Goal: Task Accomplishment & Management: Complete application form

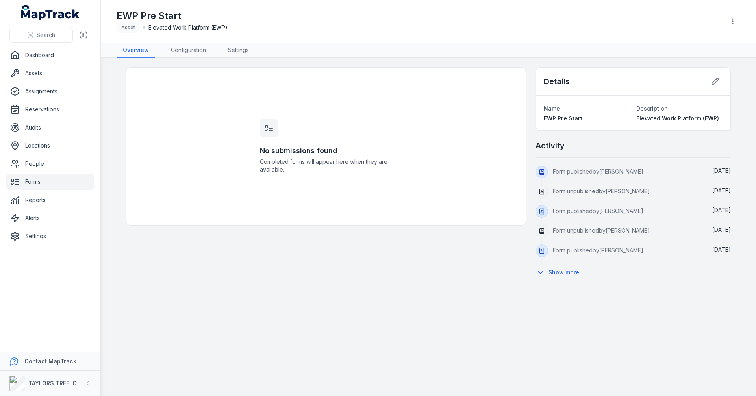
click at [20, 182] on link "Forms" at bounding box center [50, 182] width 88 height 16
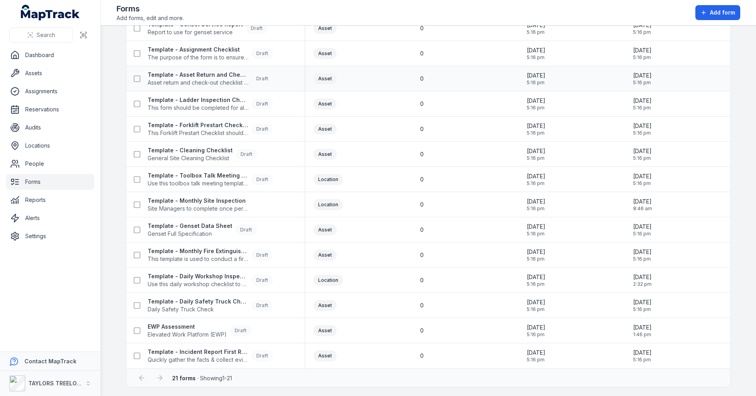
scroll to position [240, 0]
click at [200, 310] on span "Daily Safety Truck Check" at bounding box center [198, 309] width 101 height 8
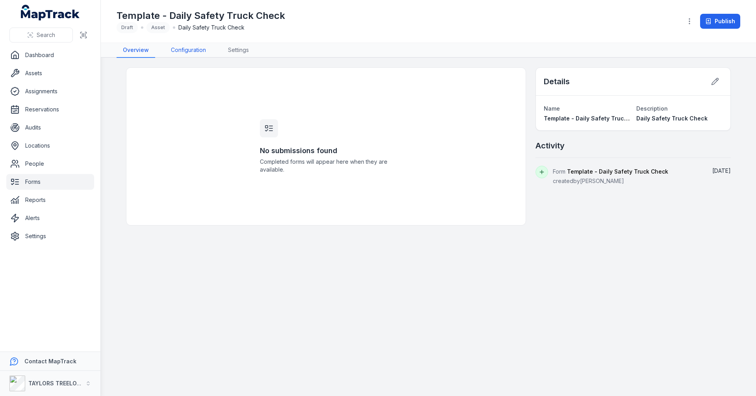
click at [191, 50] on link "Configuration" at bounding box center [189, 50] width 48 height 15
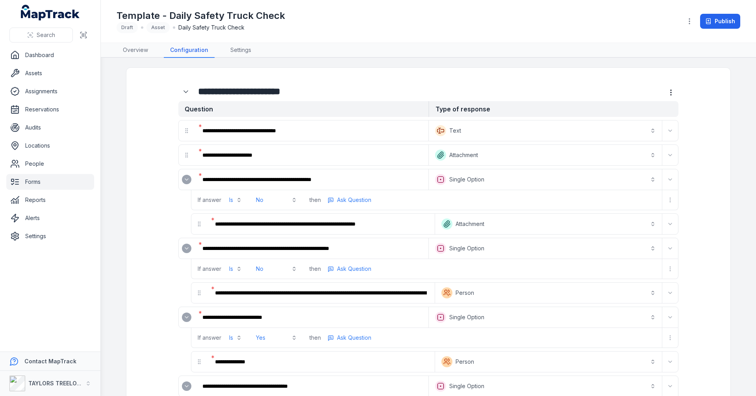
click at [186, 180] on icon "Expand" at bounding box center [187, 179] width 6 height 6
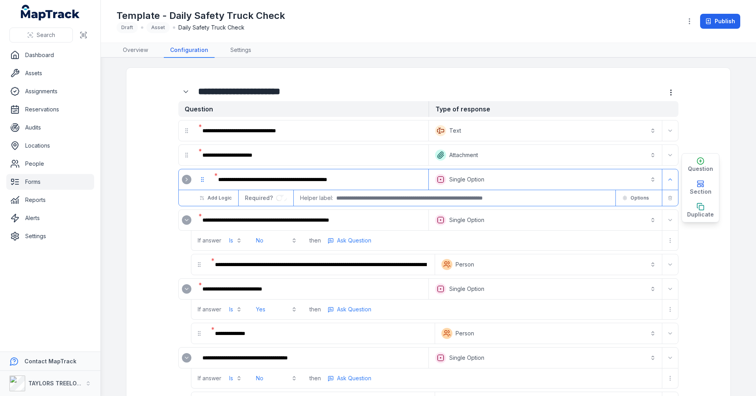
click at [184, 222] on icon "Expand" at bounding box center [187, 220] width 6 height 6
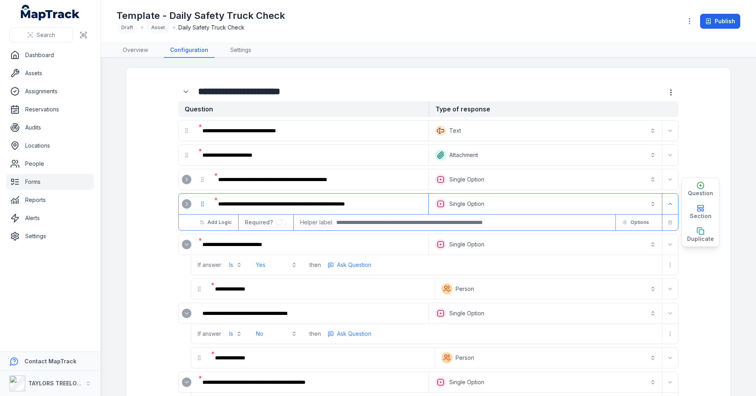
click at [184, 245] on icon "Expand" at bounding box center [187, 244] width 6 height 6
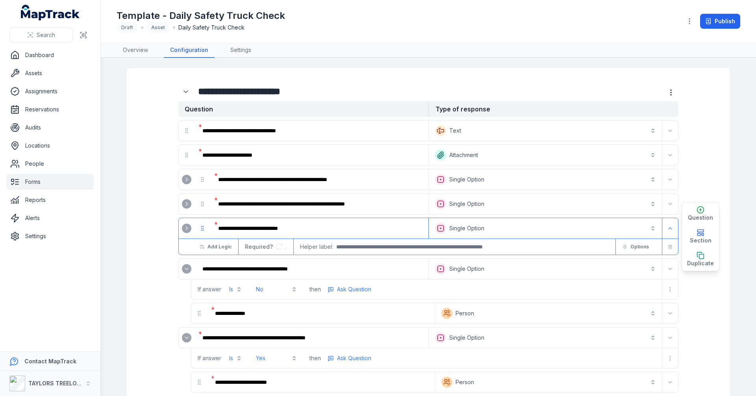
click at [184, 268] on icon "Expand" at bounding box center [187, 269] width 6 height 6
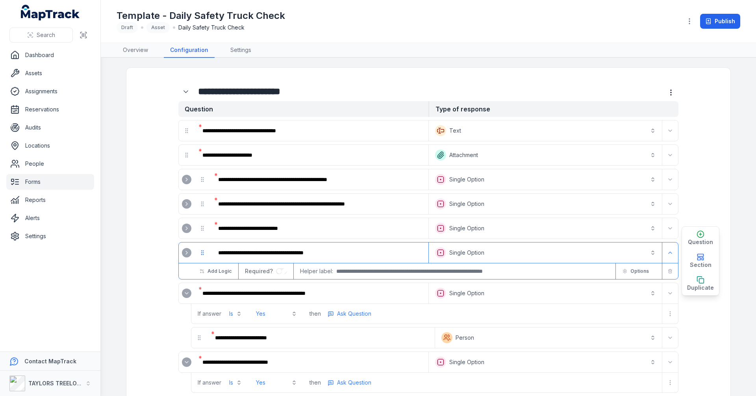
click at [184, 294] on icon "Expand" at bounding box center [187, 293] width 6 height 6
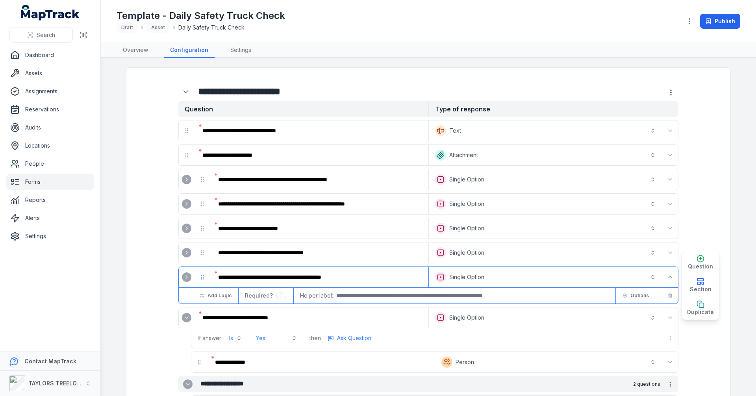
click at [184, 316] on icon "Expand" at bounding box center [187, 318] width 6 height 6
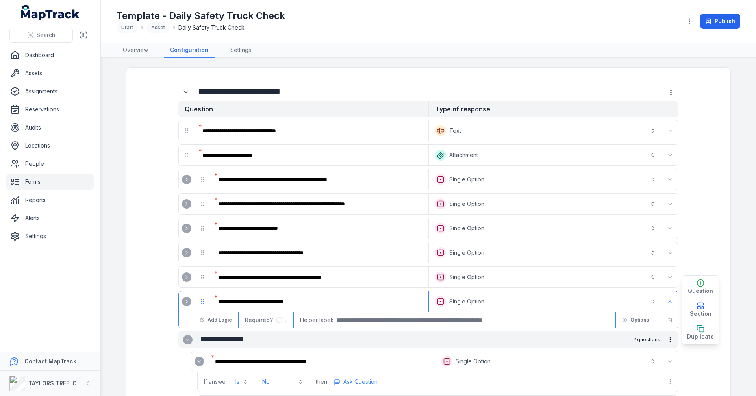
click at [33, 182] on link "Forms" at bounding box center [50, 182] width 88 height 16
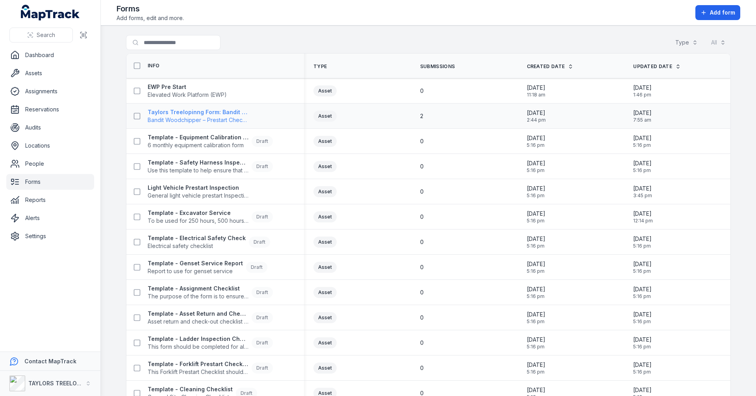
drag, startPoint x: 182, startPoint y: 110, endPoint x: 197, endPoint y: 111, distance: 15.5
click at [181, 110] on strong "Taylors Treelopinng Form: Bandit Woodchipper – Prestart Checklist" at bounding box center [198, 112] width 101 height 8
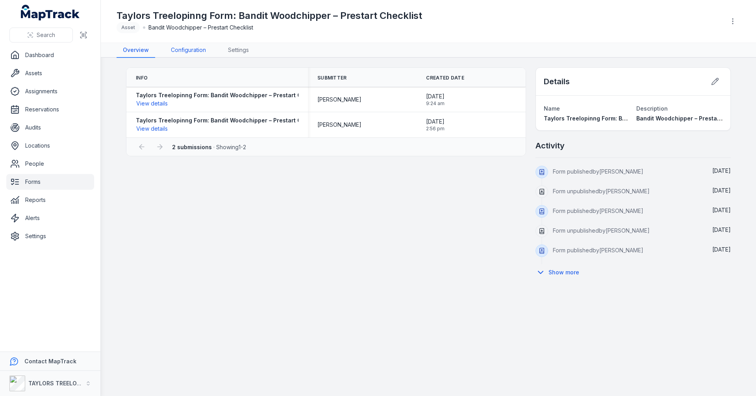
click at [186, 48] on link "Configuration" at bounding box center [189, 50] width 48 height 15
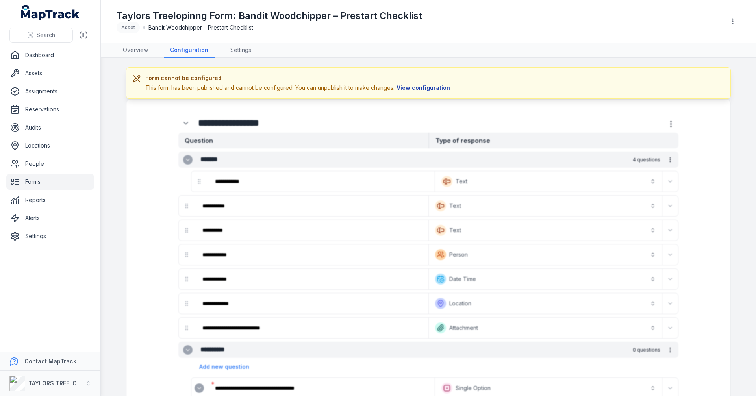
click at [432, 89] on button "View configuration" at bounding box center [424, 88] width 58 height 9
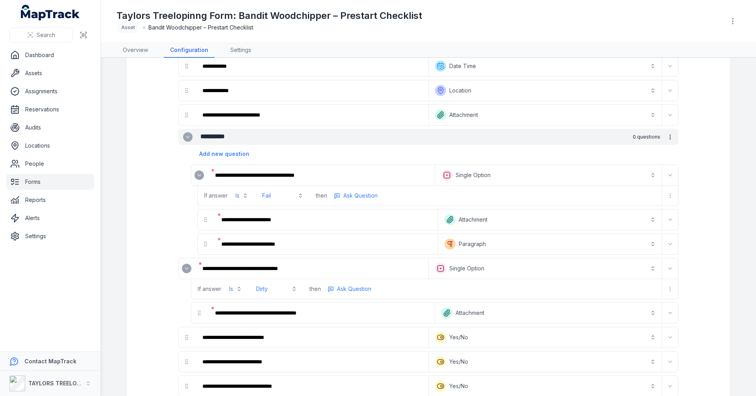
scroll to position [197, 0]
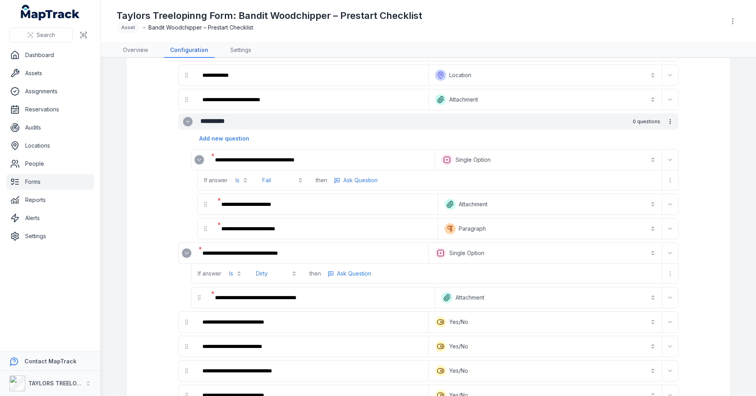
drag, startPoint x: 198, startPoint y: 159, endPoint x: 199, endPoint y: 164, distance: 5.6
click at [198, 159] on icon "Expand" at bounding box center [199, 160] width 6 height 6
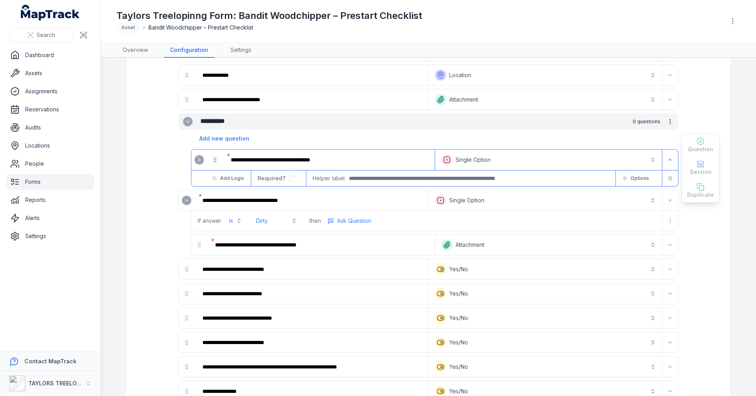
click at [184, 200] on icon "Expand" at bounding box center [187, 200] width 6 height 6
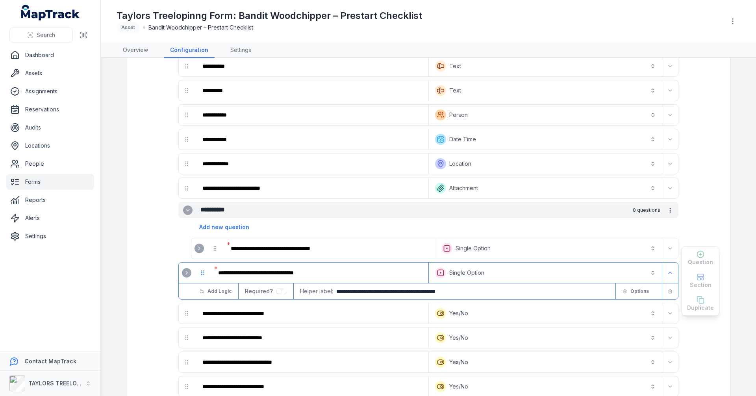
scroll to position [0, 0]
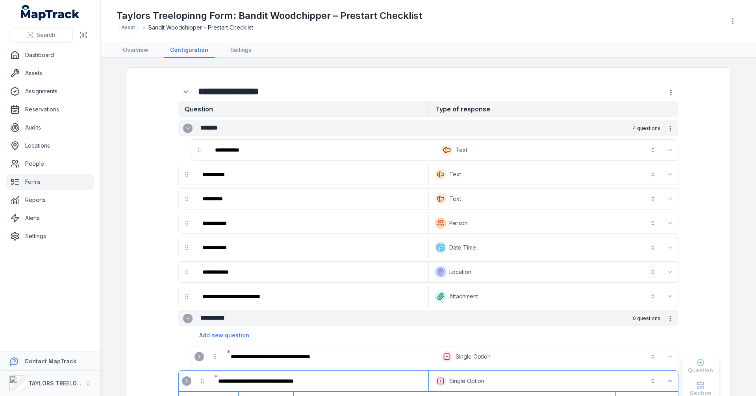
click at [32, 183] on link "Forms" at bounding box center [50, 182] width 88 height 16
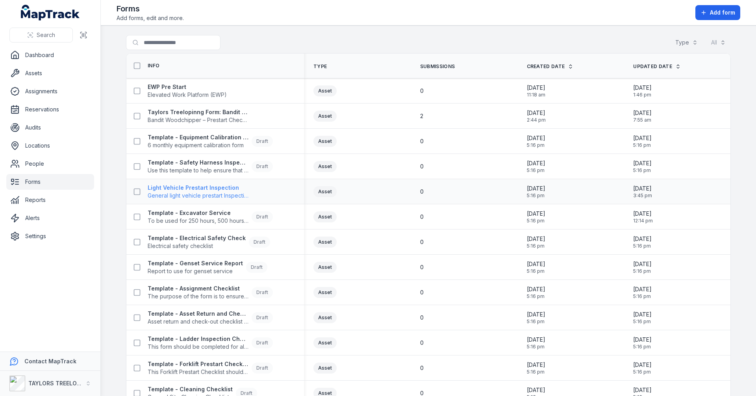
click at [183, 185] on strong "Light Vehicle Prestart Inspection" at bounding box center [198, 188] width 101 height 8
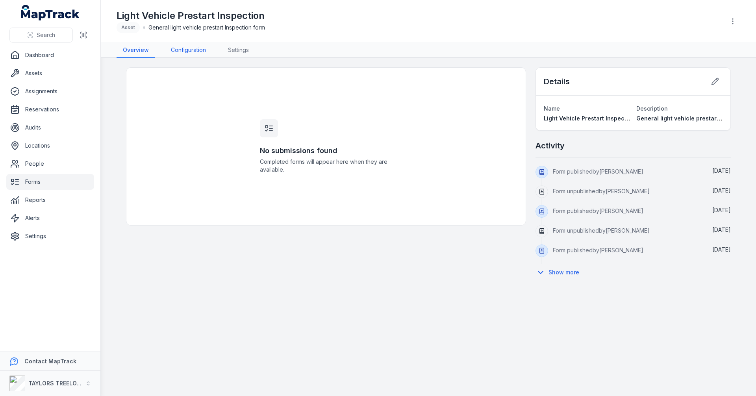
click at [189, 52] on link "Configuration" at bounding box center [189, 50] width 48 height 15
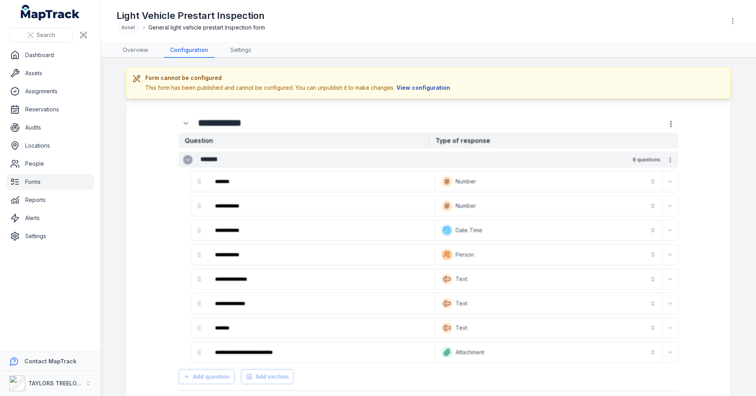
click at [412, 88] on button "View configuration" at bounding box center [424, 88] width 58 height 9
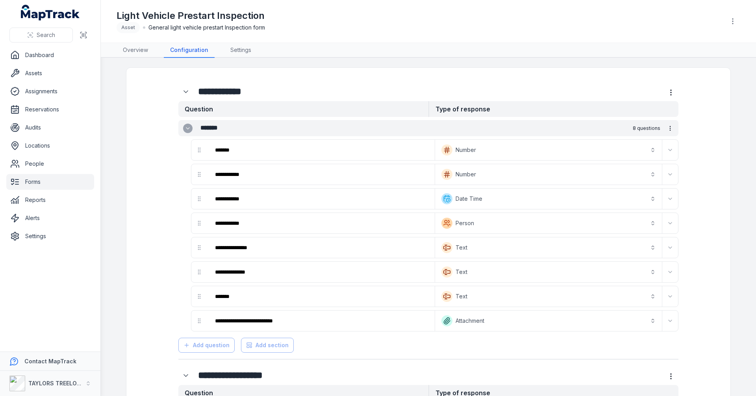
click at [35, 184] on link "Forms" at bounding box center [50, 182] width 88 height 16
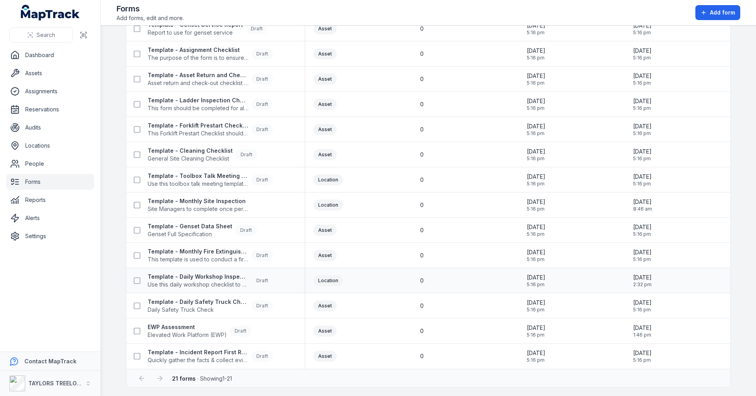
scroll to position [240, 0]
click at [201, 300] on strong "Template - Daily Safety Truck Check" at bounding box center [198, 301] width 101 height 8
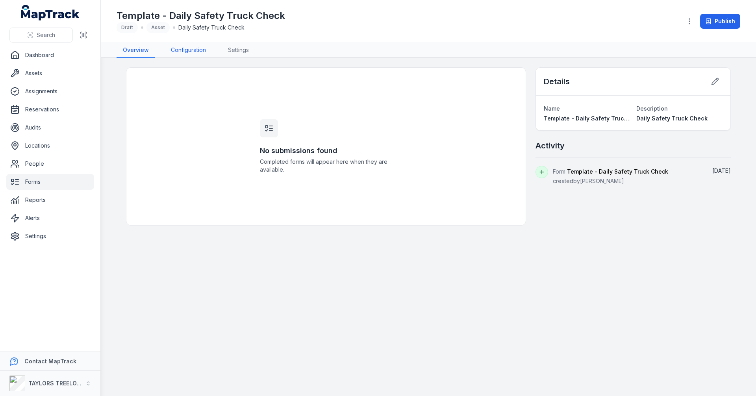
click at [196, 48] on link "Configuration" at bounding box center [189, 50] width 48 height 15
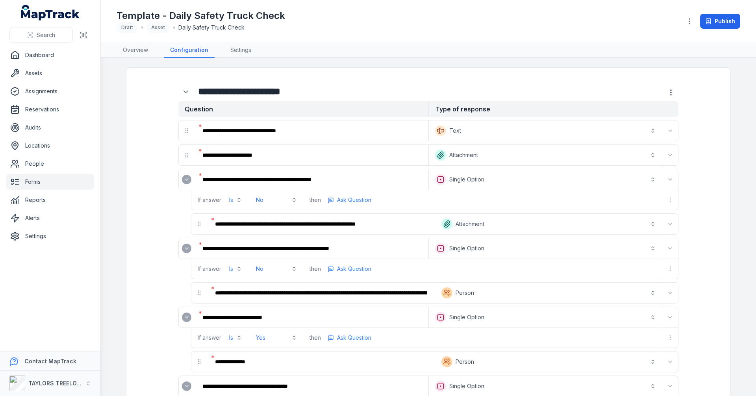
click at [33, 181] on link "Forms" at bounding box center [50, 182] width 88 height 16
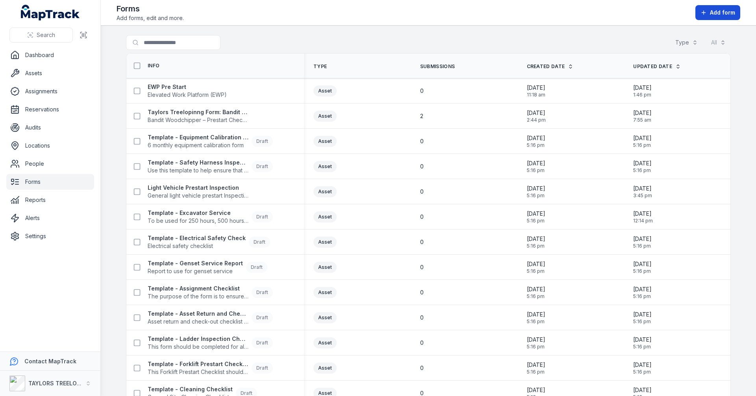
click at [711, 13] on span "Add form" at bounding box center [722, 13] width 25 height 8
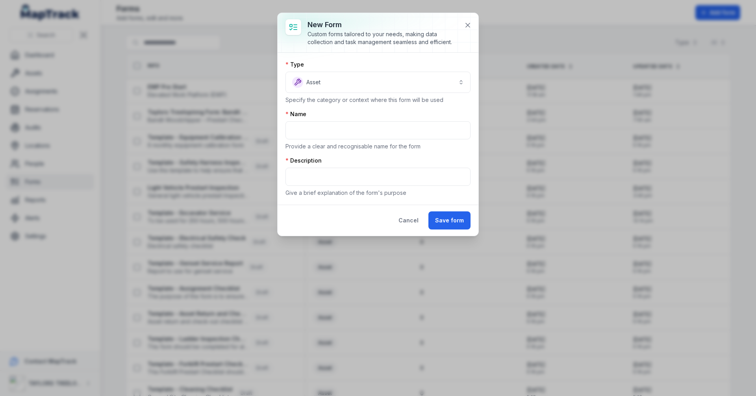
click at [293, 26] on icon at bounding box center [293, 26] width 9 height 9
click at [294, 27] on icon at bounding box center [295, 27] width 3 height 0
click at [344, 84] on button "Asset *****" at bounding box center [378, 82] width 185 height 21
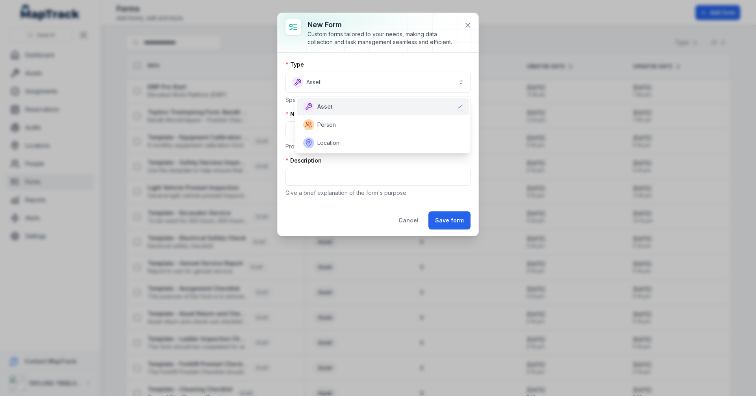
drag, startPoint x: 327, startPoint y: 104, endPoint x: 330, endPoint y: 106, distance: 4.3
click at [327, 104] on span "Asset" at bounding box center [324, 107] width 15 height 8
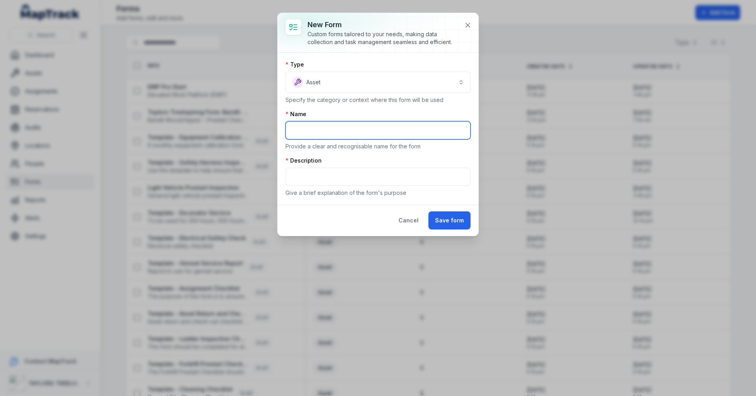
click at [321, 135] on input "text" at bounding box center [378, 130] width 185 height 18
type input "**********"
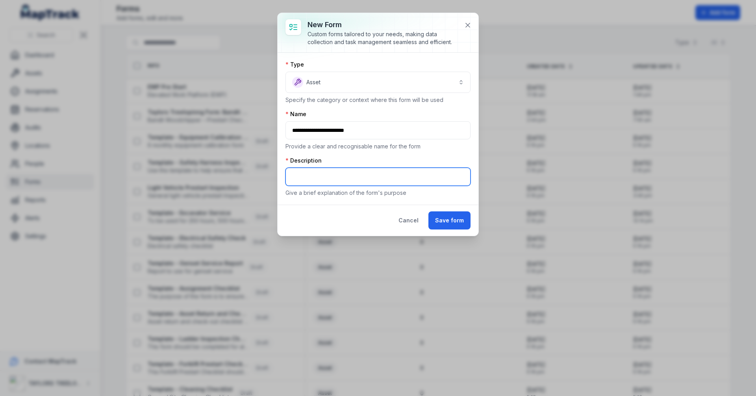
click at [356, 179] on input "text" at bounding box center [378, 177] width 185 height 18
type input "**********"
click at [461, 221] on button "Save form" at bounding box center [450, 221] width 42 height 18
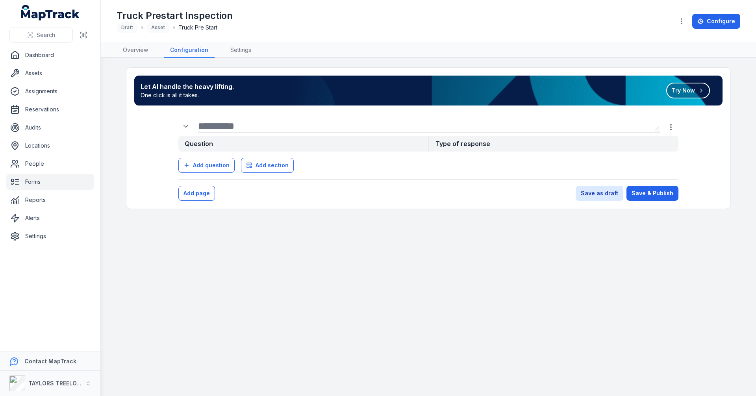
drag, startPoint x: 241, startPoint y: 127, endPoint x: 204, endPoint y: 125, distance: 37.1
click at [204, 125] on input "text" at bounding box center [424, 126] width 453 height 13
type input "**********"
click at [688, 91] on button "Try Now" at bounding box center [689, 91] width 44 height 16
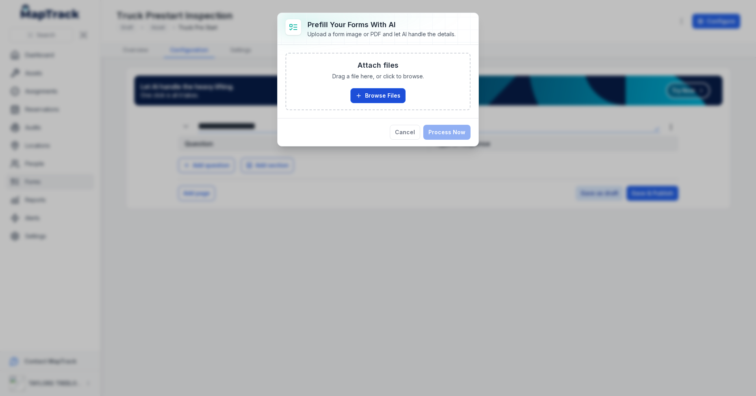
click at [384, 96] on button "Browse Files" at bounding box center [378, 95] width 55 height 15
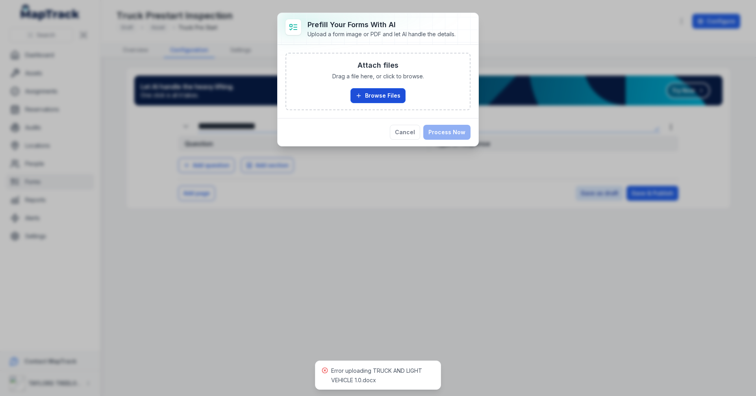
click at [377, 99] on button "Browse Files" at bounding box center [378, 95] width 55 height 15
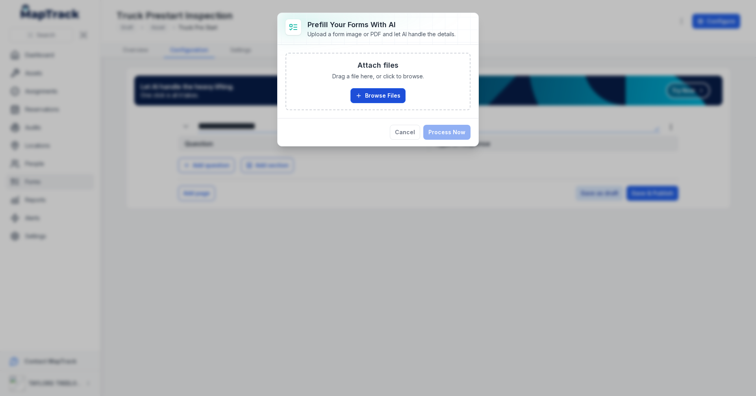
click at [372, 97] on button "Browse Files" at bounding box center [378, 95] width 55 height 15
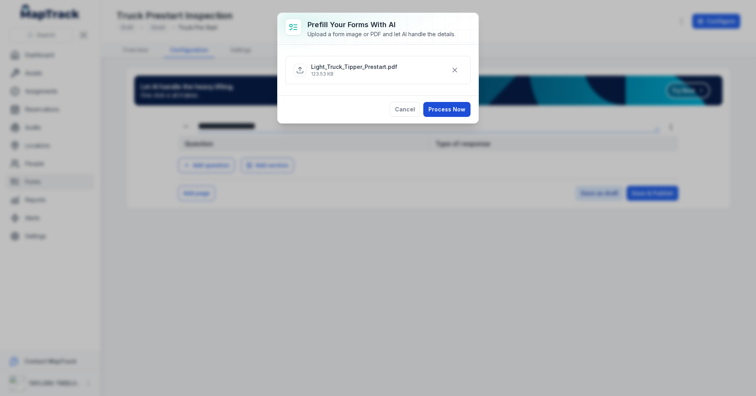
click at [440, 114] on button "Process Now" at bounding box center [446, 109] width 47 height 15
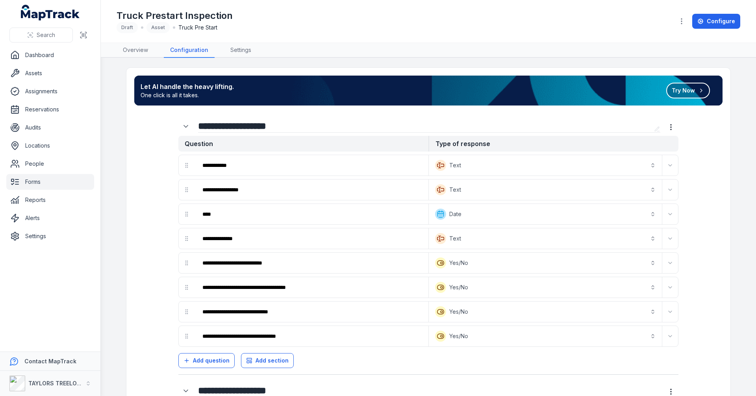
drag, startPoint x: 294, startPoint y: 124, endPoint x: 298, endPoint y: 125, distance: 4.0
click at [295, 124] on input "**********" at bounding box center [424, 126] width 453 height 13
click at [284, 168] on input "**********" at bounding box center [311, 165] width 231 height 17
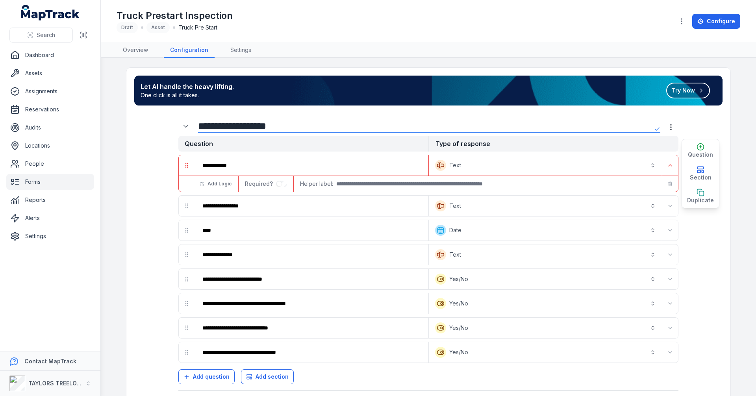
click at [669, 182] on icon "button" at bounding box center [670, 184] width 5 height 5
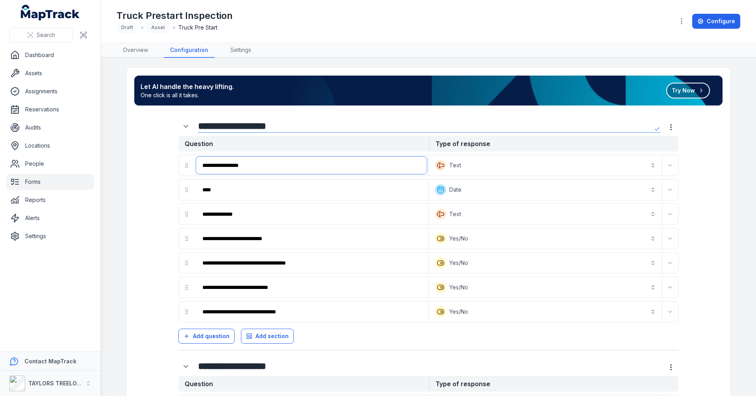
click at [282, 168] on input "**********" at bounding box center [311, 165] width 231 height 17
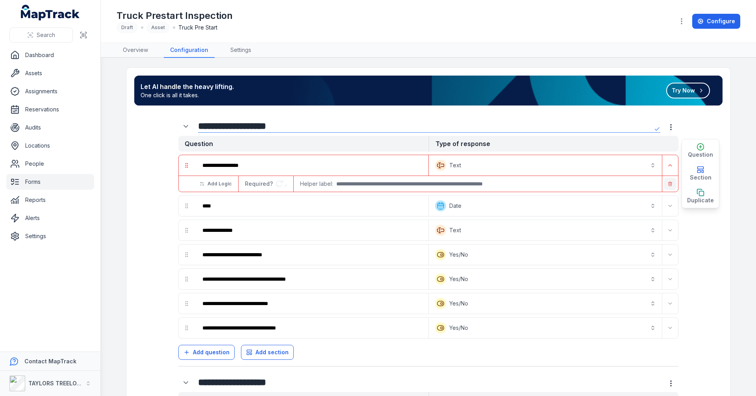
click at [668, 180] on button "button" at bounding box center [670, 184] width 13 height 13
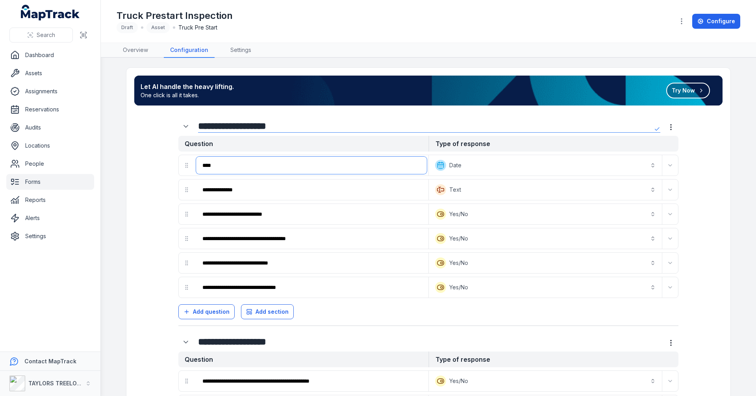
drag, startPoint x: 217, startPoint y: 164, endPoint x: 199, endPoint y: 166, distance: 17.4
click at [199, 166] on input "****" at bounding box center [311, 165] width 231 height 17
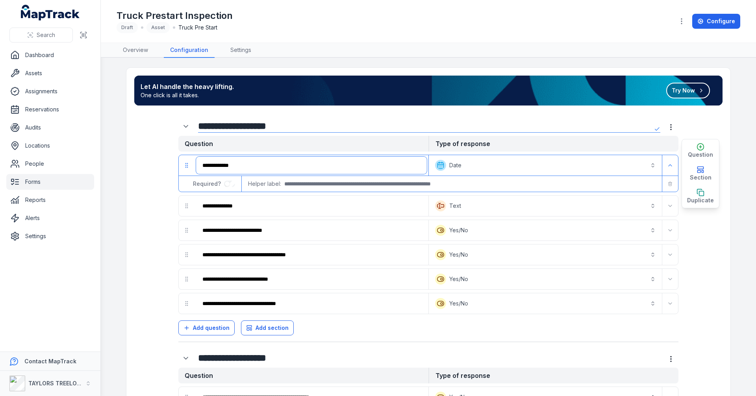
type input "**********"
click at [311, 208] on input "**********" at bounding box center [311, 205] width 231 height 17
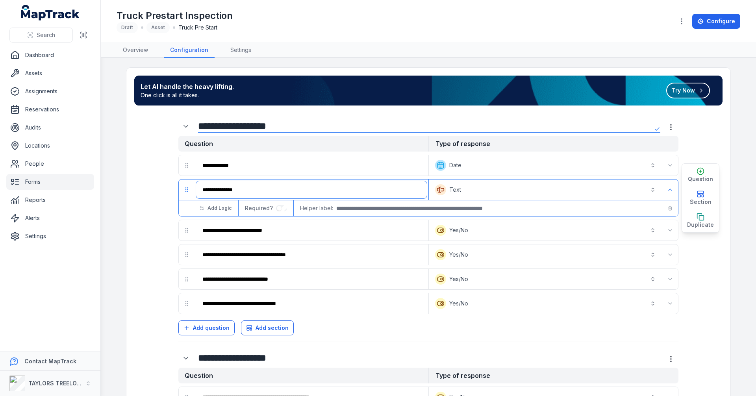
drag, startPoint x: 235, startPoint y: 189, endPoint x: 189, endPoint y: 189, distance: 46.1
click at [189, 189] on div "**********" at bounding box center [304, 190] width 250 height 20
type input "**********"
click at [653, 192] on button "Text *******" at bounding box center [546, 189] width 230 height 17
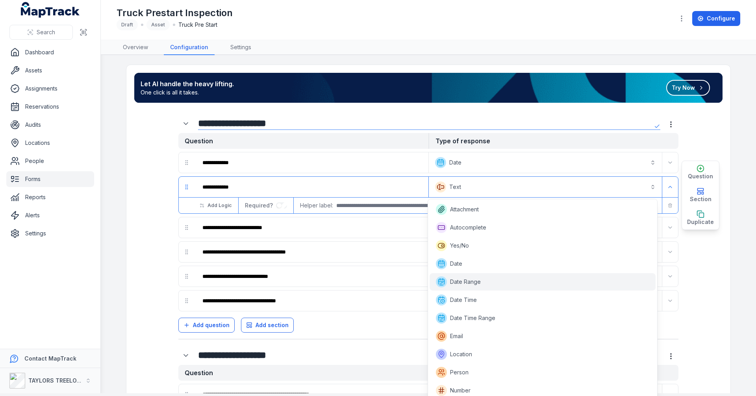
scroll to position [76, 0]
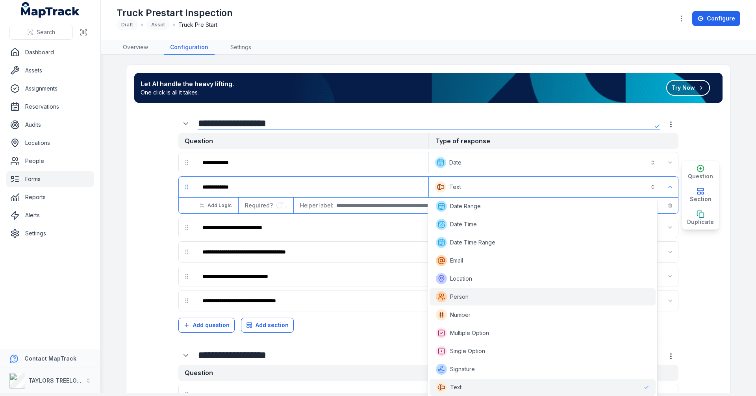
drag, startPoint x: 460, startPoint y: 297, endPoint x: 455, endPoint y: 283, distance: 14.6
click at [460, 297] on span "Person" at bounding box center [459, 297] width 19 height 8
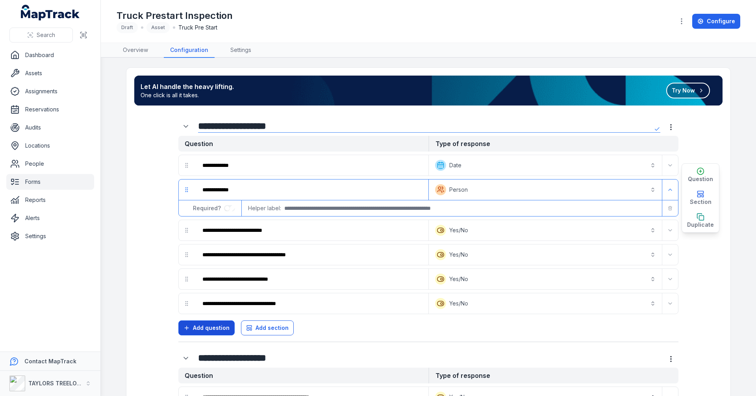
click at [217, 329] on span "Add question" at bounding box center [211, 328] width 37 height 8
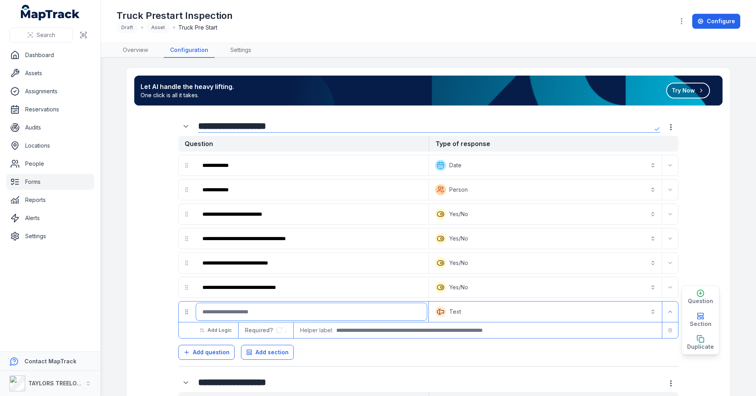
click at [229, 312] on input ":r8ds:-form-item-label" at bounding box center [311, 311] width 231 height 17
type input "**********"
drag, startPoint x: 328, startPoint y: 353, endPoint x: 320, endPoint y: 351, distance: 8.5
click at [328, 353] on div "Add question Add section" at bounding box center [428, 351] width 500 height 18
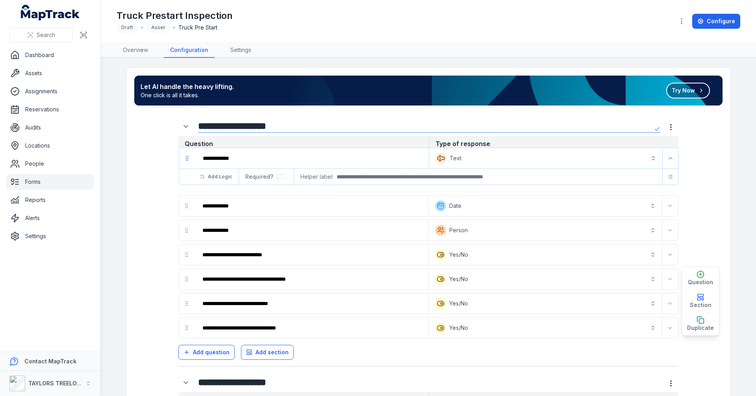
drag, startPoint x: 184, startPoint y: 313, endPoint x: 184, endPoint y: 162, distance: 151.3
click at [186, 157] on div "**********" at bounding box center [428, 247] width 500 height 184
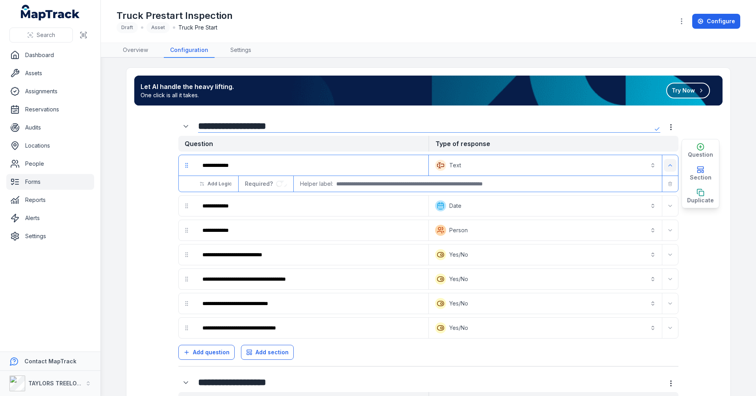
drag, startPoint x: 670, startPoint y: 169, endPoint x: 663, endPoint y: 168, distance: 7.1
click at [670, 169] on button "Expand" at bounding box center [670, 165] width 13 height 13
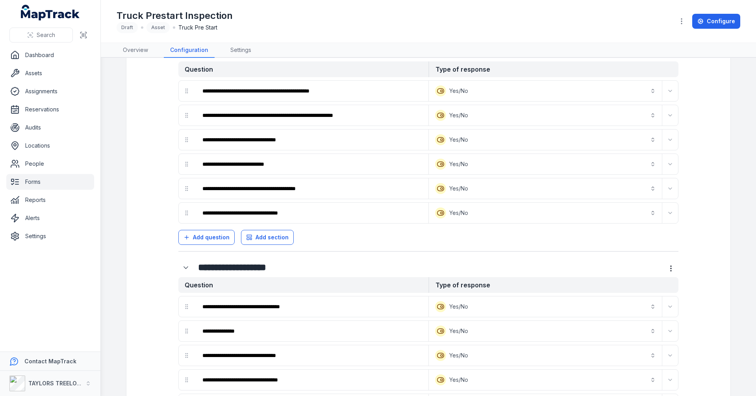
scroll to position [315, 0]
click at [685, 25] on icon "button" at bounding box center [682, 21] width 8 height 8
click at [656, 22] on div "Truck Prestart Inspection Draft Asset Truck Pre Start Configure" at bounding box center [429, 21] width 624 height 36
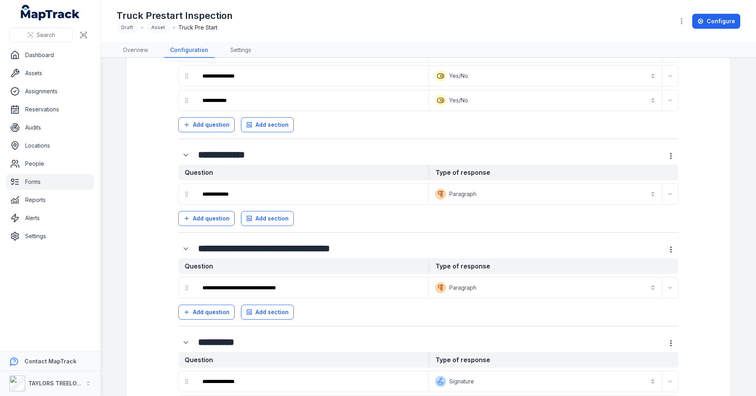
scroll to position [1761, 0]
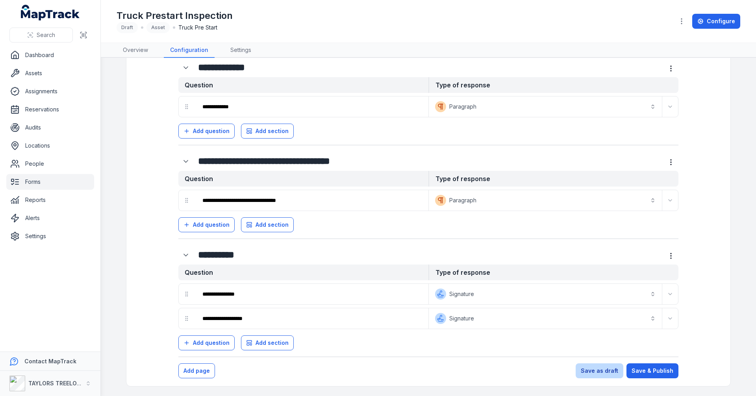
click at [611, 374] on button "Save as draft" at bounding box center [600, 371] width 48 height 15
click at [605, 371] on button "Save as draft" at bounding box center [600, 371] width 48 height 15
click at [607, 373] on button "Save as draft" at bounding box center [600, 371] width 48 height 15
click at [607, 372] on button "Save as draft" at bounding box center [600, 371] width 48 height 15
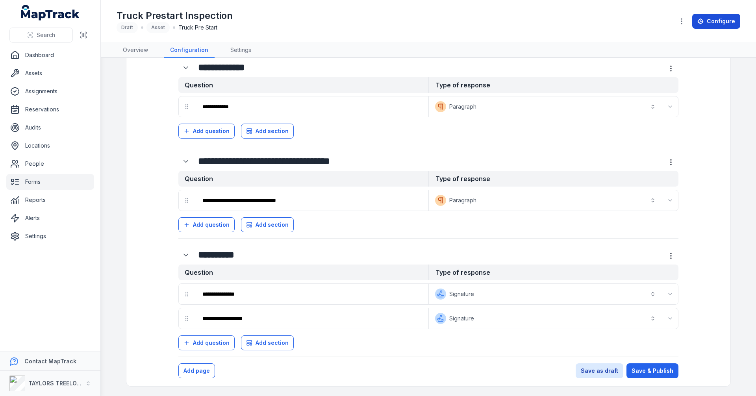
drag, startPoint x: 723, startPoint y: 22, endPoint x: 710, endPoint y: 27, distance: 14.3
click at [723, 23] on link "Configure" at bounding box center [716, 21] width 48 height 15
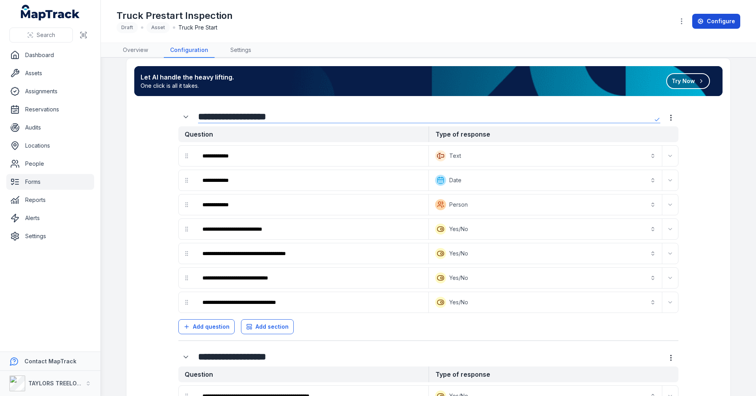
click at [716, 20] on link "Configure" at bounding box center [716, 21] width 48 height 15
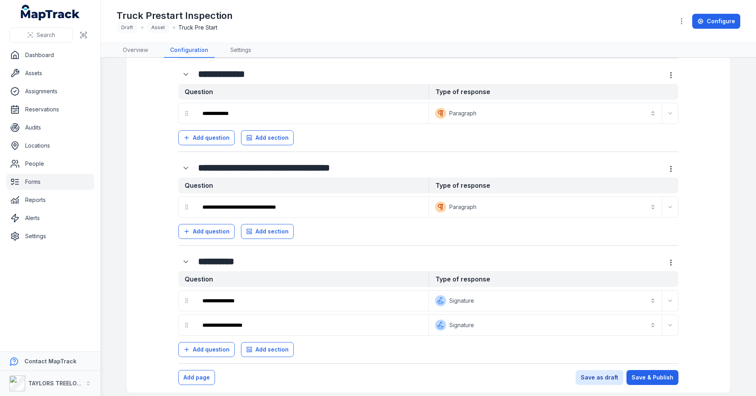
scroll to position [1761, 0]
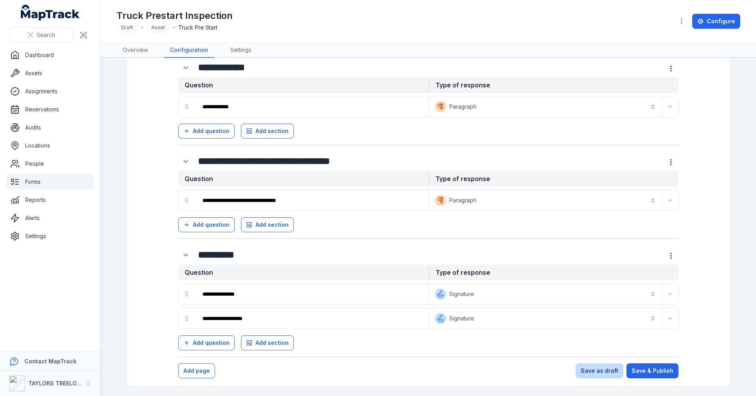
click at [610, 374] on button "Save as draft" at bounding box center [600, 371] width 48 height 15
click at [653, 367] on button "Save & Publish" at bounding box center [653, 371] width 52 height 15
drag, startPoint x: 608, startPoint y: 370, endPoint x: 638, endPoint y: 366, distance: 29.8
click at [609, 370] on button "Save as draft" at bounding box center [600, 371] width 48 height 15
drag, startPoint x: 646, startPoint y: 366, endPoint x: 626, endPoint y: 368, distance: 20.2
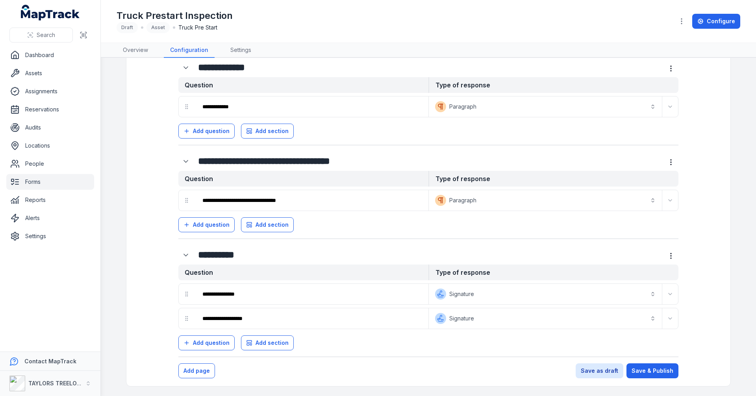
click at [645, 367] on button "Save & Publish" at bounding box center [653, 371] width 52 height 15
drag, startPoint x: 615, startPoint y: 370, endPoint x: 641, endPoint y: 371, distance: 26.0
click at [621, 369] on button "Save as draft" at bounding box center [600, 371] width 48 height 15
click at [648, 372] on button "Save & Publish" at bounding box center [653, 371] width 52 height 15
drag, startPoint x: 609, startPoint y: 371, endPoint x: 631, endPoint y: 370, distance: 21.3
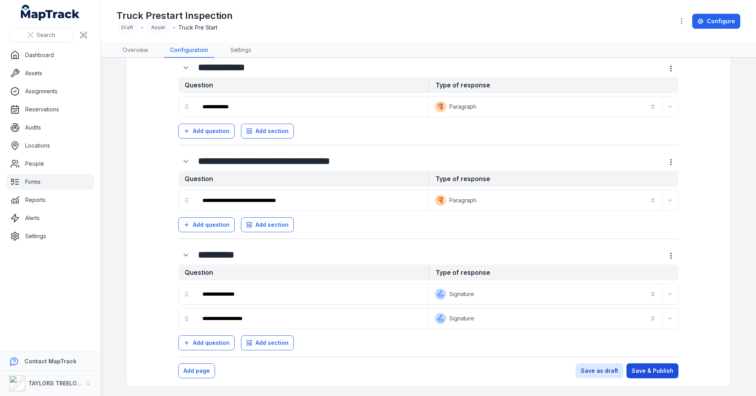
click at [615, 371] on button "Save as draft" at bounding box center [600, 371] width 48 height 15
drag, startPoint x: 645, startPoint y: 372, endPoint x: 642, endPoint y: 368, distance: 5.4
click at [645, 372] on button "Save & Publish" at bounding box center [653, 371] width 52 height 15
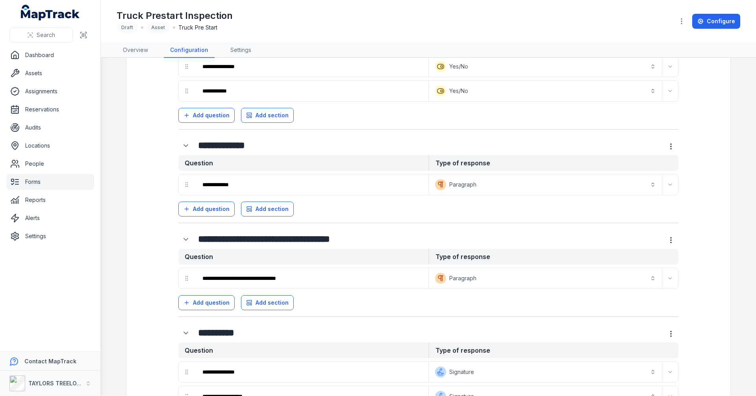
scroll to position [1564, 0]
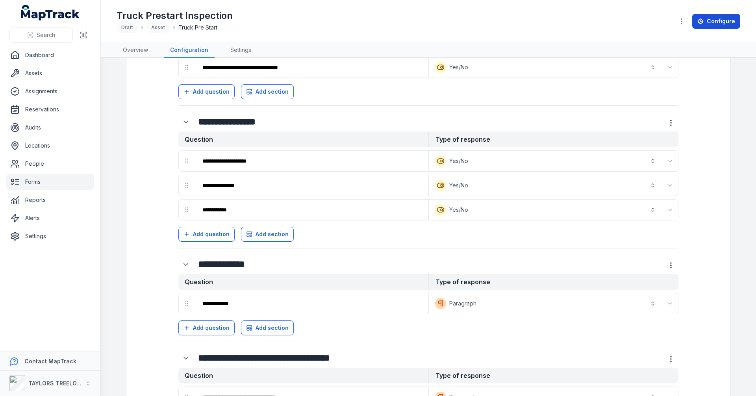
click at [712, 23] on link "Configure" at bounding box center [716, 21] width 48 height 15
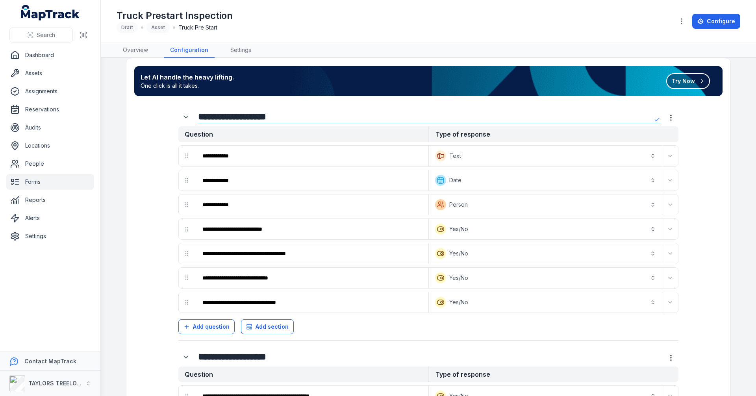
click at [695, 84] on button "Try Now" at bounding box center [689, 81] width 44 height 16
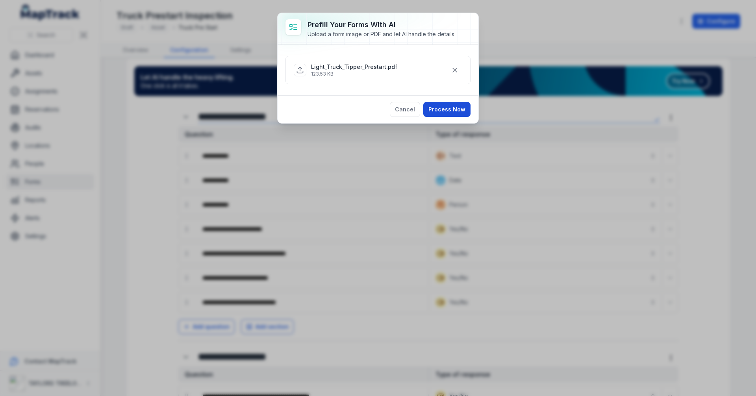
click at [454, 112] on button "Process Now" at bounding box center [446, 109] width 47 height 15
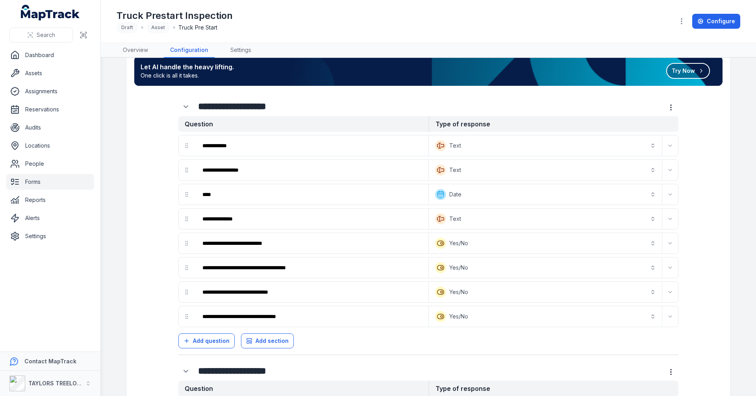
scroll to position [0, 0]
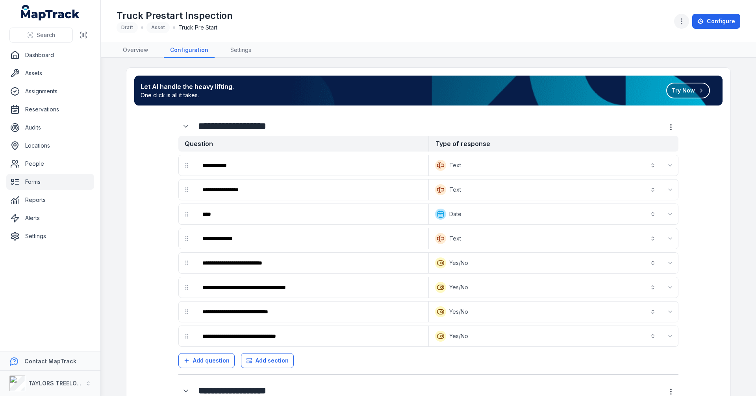
click at [684, 21] on icon "button" at bounding box center [682, 21] width 8 height 8
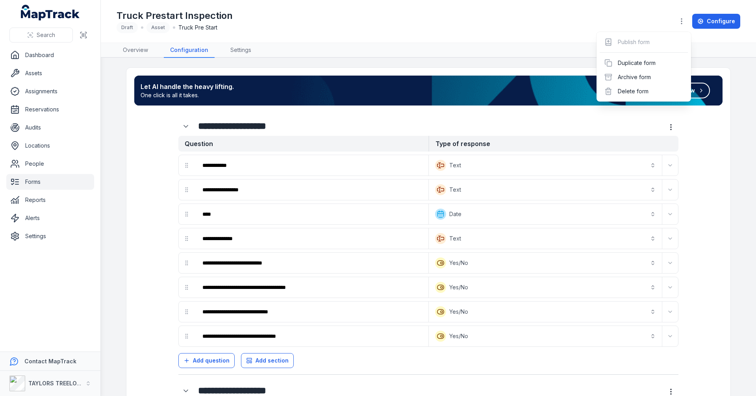
drag, startPoint x: 533, startPoint y: 18, endPoint x: 552, endPoint y: 20, distance: 19.0
click at [538, 18] on div "Truck Prestart Inspection Draft Asset Truck Pre Start Configure" at bounding box center [429, 21] width 624 height 36
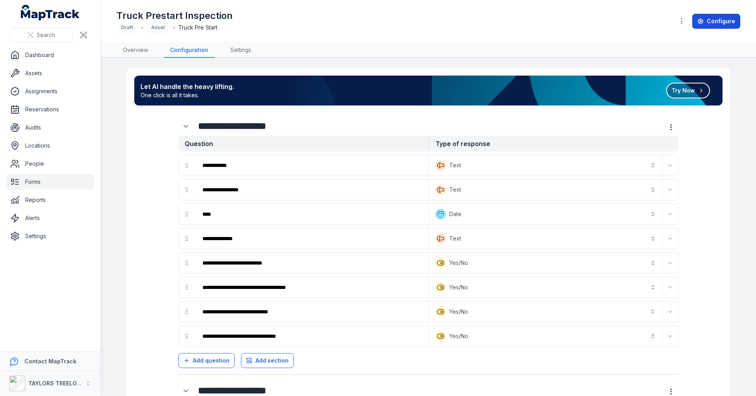
click at [709, 23] on link "Configure" at bounding box center [716, 21] width 48 height 15
click at [706, 19] on link "Configure" at bounding box center [716, 21] width 48 height 15
click at [703, 21] on icon at bounding box center [701, 21] width 6 height 6
click at [718, 20] on link "Configure" at bounding box center [716, 21] width 48 height 15
click at [718, 21] on link "Configure" at bounding box center [716, 21] width 48 height 15
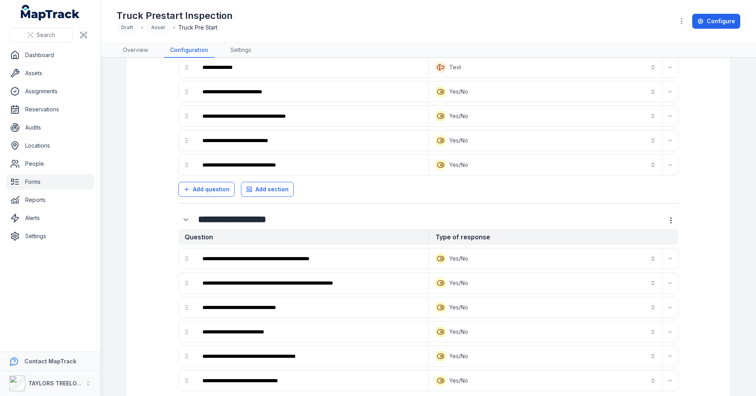
scroll to position [39, 0]
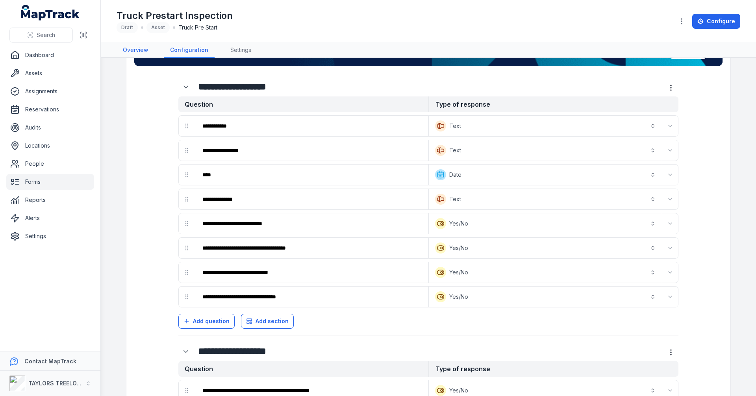
click at [140, 50] on link "Overview" at bounding box center [136, 50] width 38 height 15
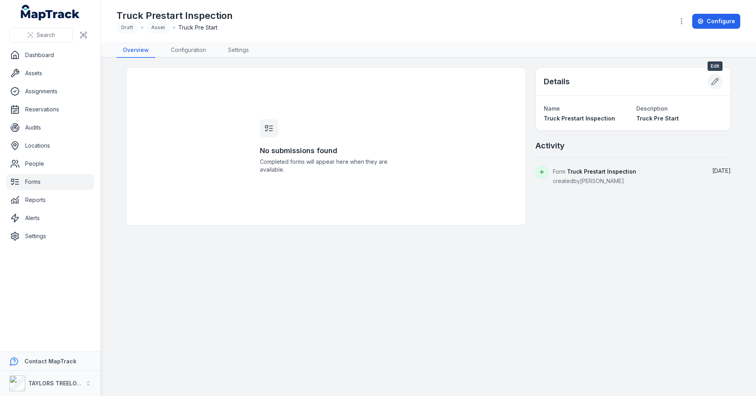
click at [715, 85] on icon at bounding box center [715, 82] width 8 height 8
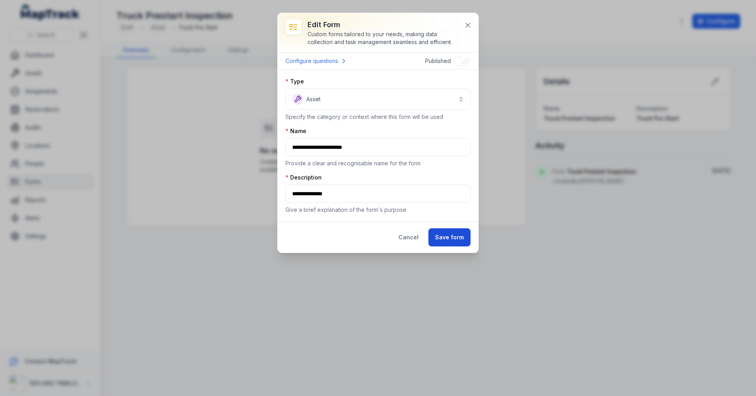
drag, startPoint x: 446, startPoint y: 236, endPoint x: 457, endPoint y: 235, distance: 11.1
click at [447, 236] on button "Save form" at bounding box center [450, 237] width 42 height 18
